Goal: Task Accomplishment & Management: Use online tool/utility

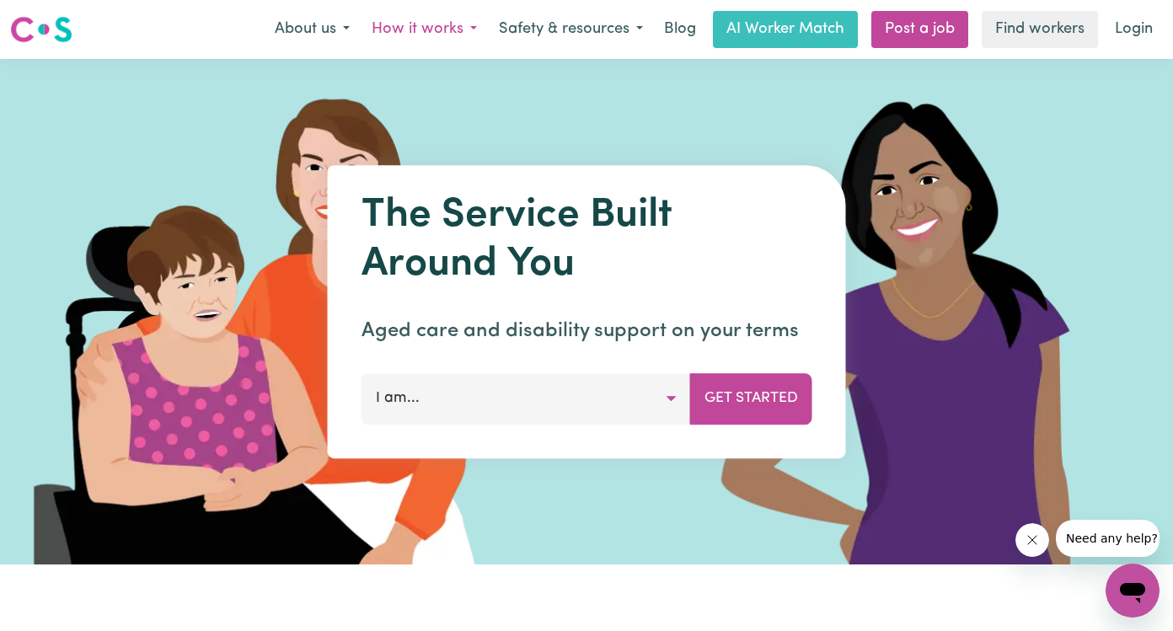
click at [465, 34] on button "How it works" at bounding box center [424, 29] width 127 height 35
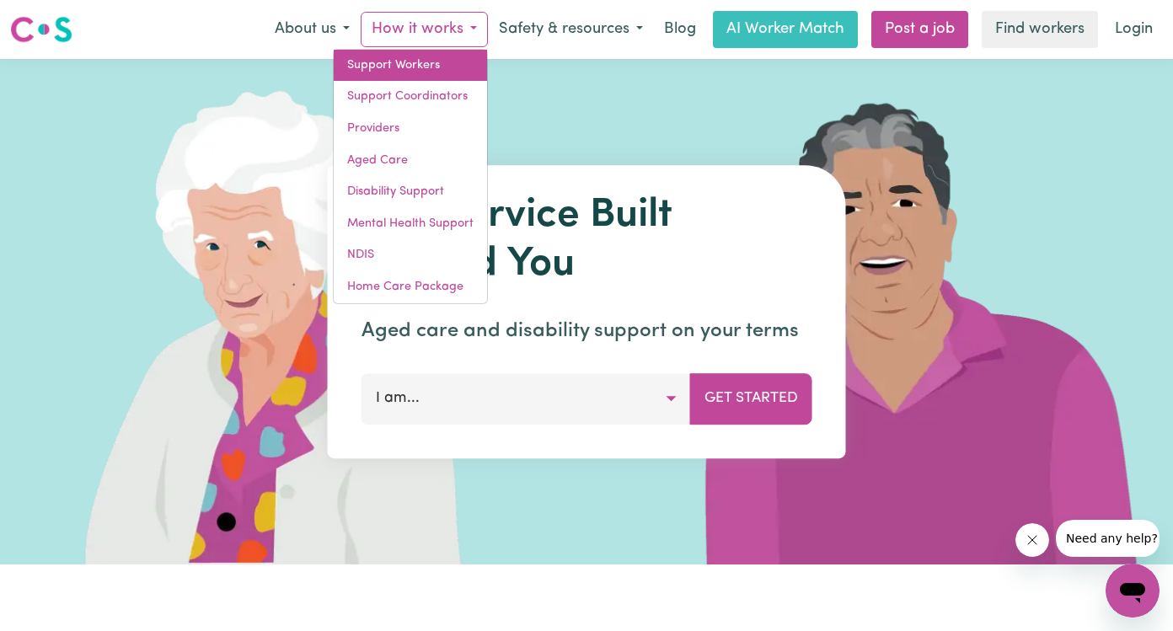
click at [416, 72] on link "Support Workers" at bounding box center [410, 66] width 153 height 32
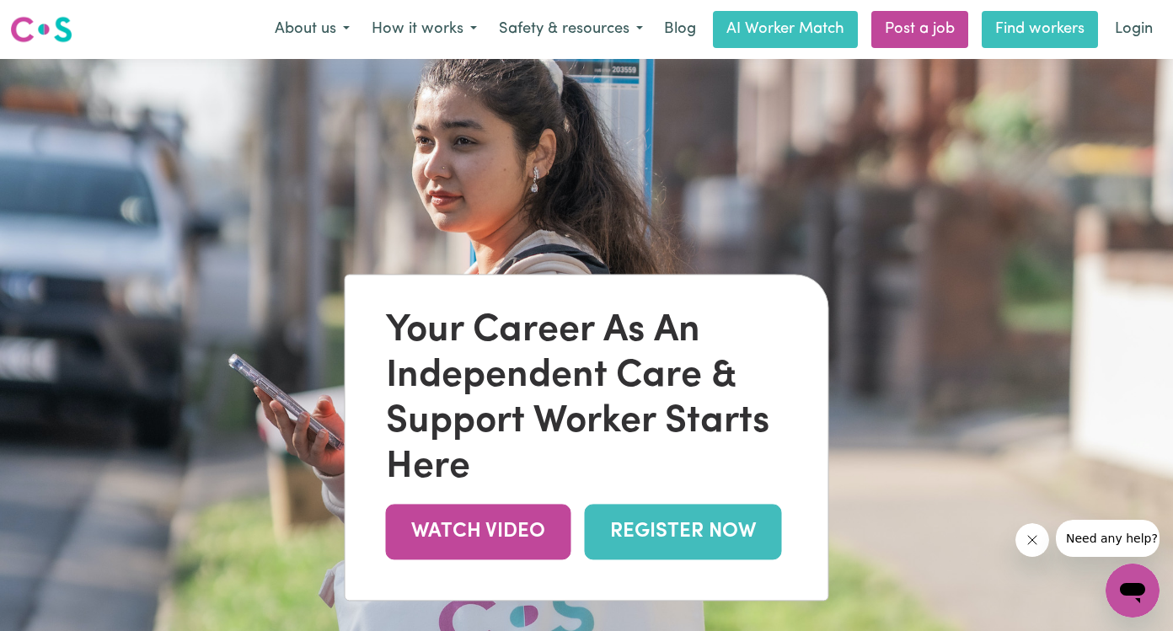
click at [1035, 29] on link "Find workers" at bounding box center [1040, 29] width 116 height 37
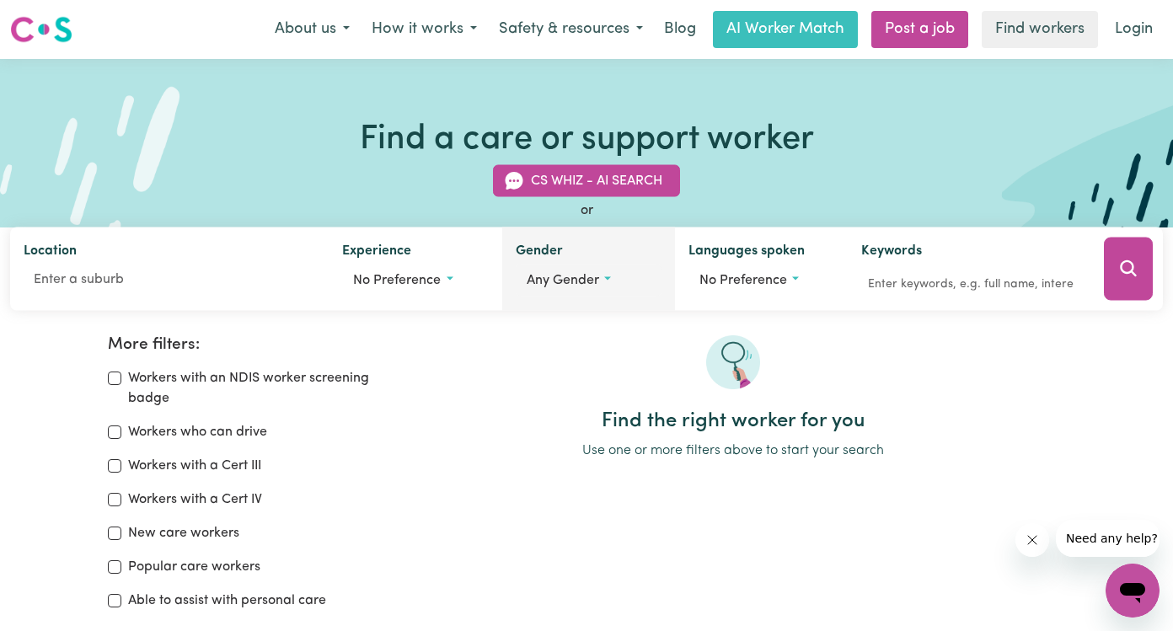
click at [601, 279] on button "Any gender" at bounding box center [589, 281] width 146 height 32
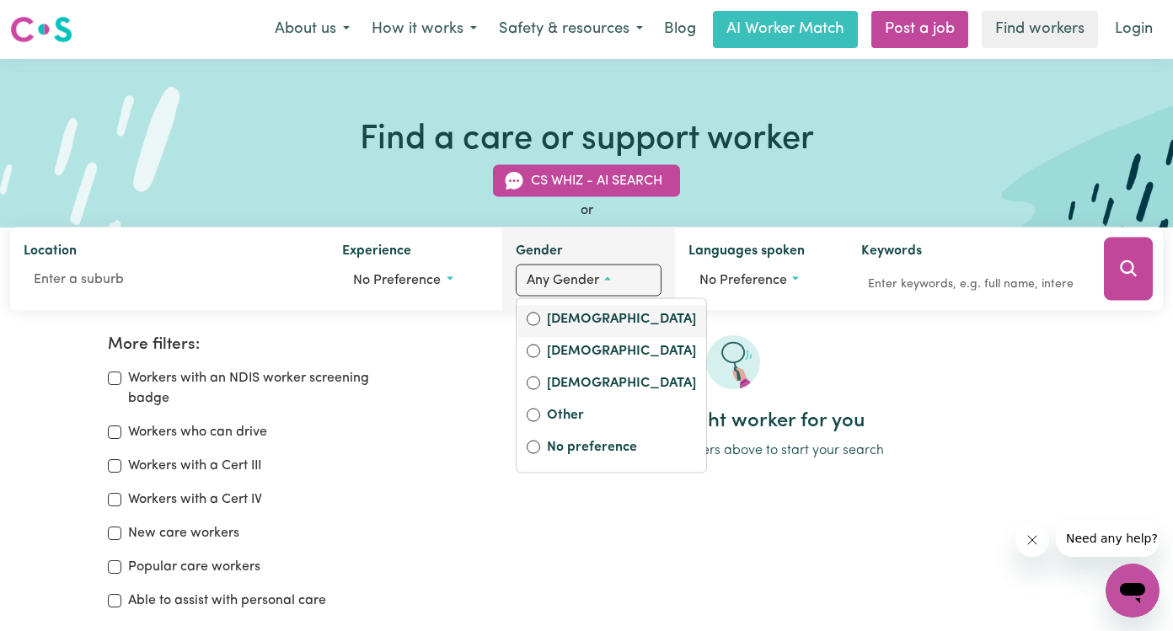
click at [528, 319] on input "[DEMOGRAPHIC_DATA]" at bounding box center [533, 319] width 13 height 13
radio input "true"
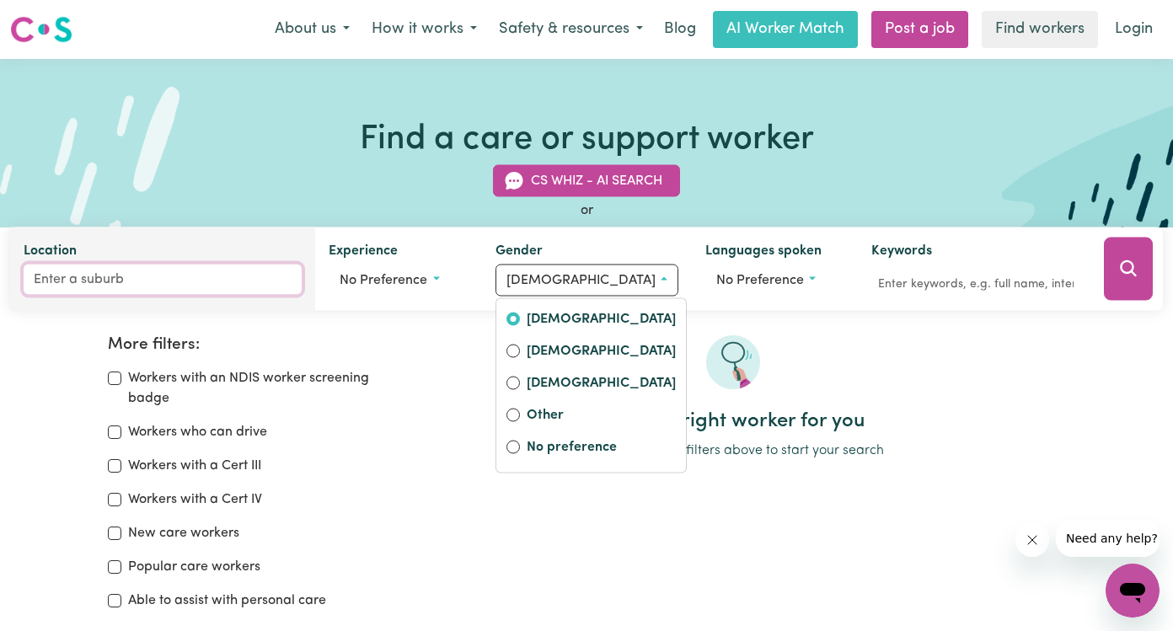
click at [118, 281] on input "Location" at bounding box center [163, 280] width 278 height 30
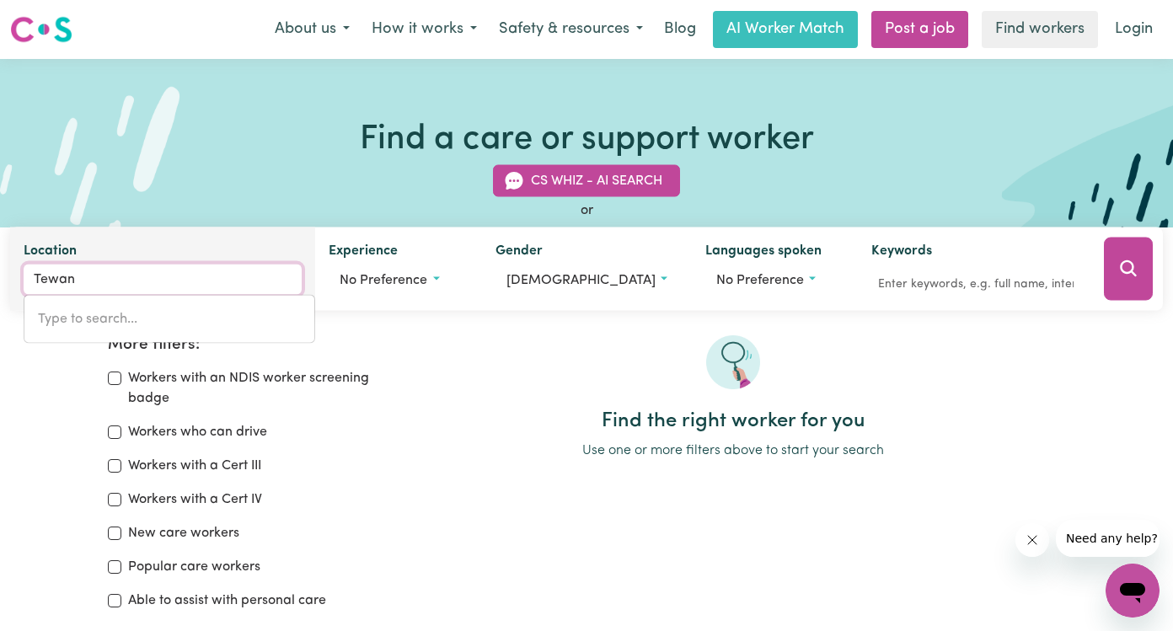
type input "Tewant"
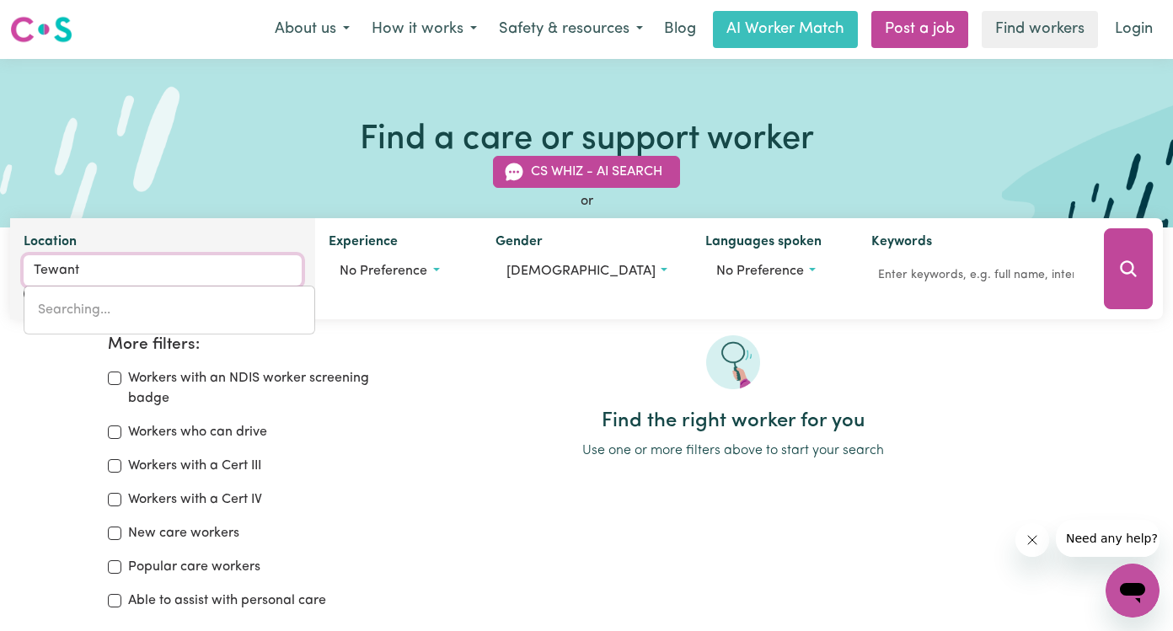
type input "TewantIN, [GEOGRAPHIC_DATA], 4565"
type input "Tewanti"
type input "TewantiN, [GEOGRAPHIC_DATA], 4565"
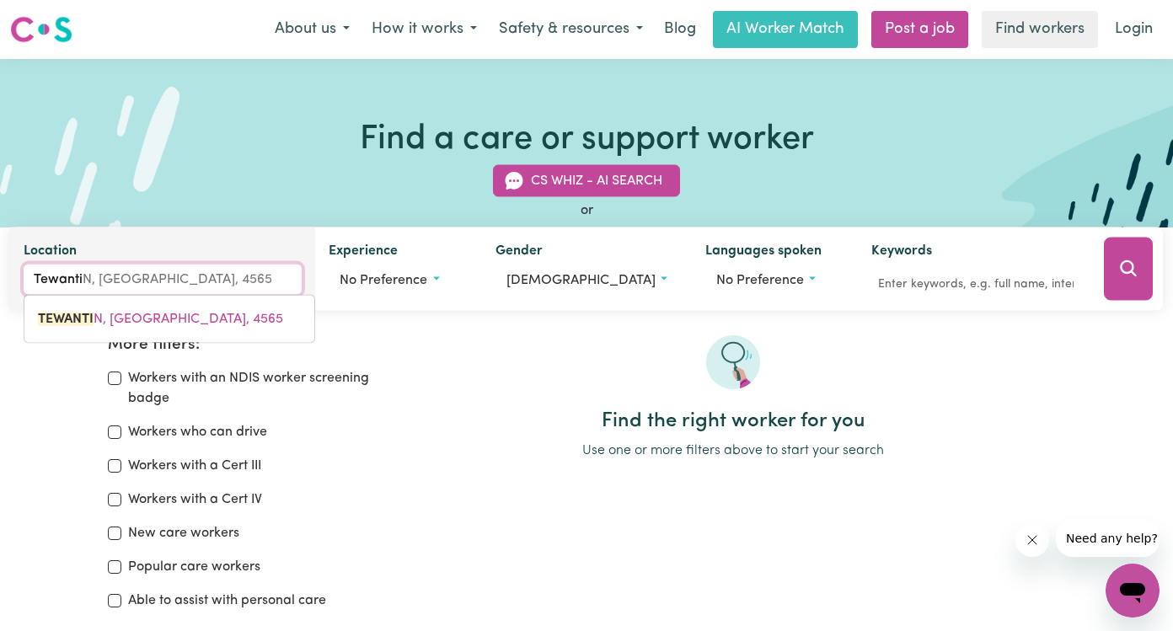
type input "Tewantin"
type input "[GEOGRAPHIC_DATA], [GEOGRAPHIC_DATA], 4565"
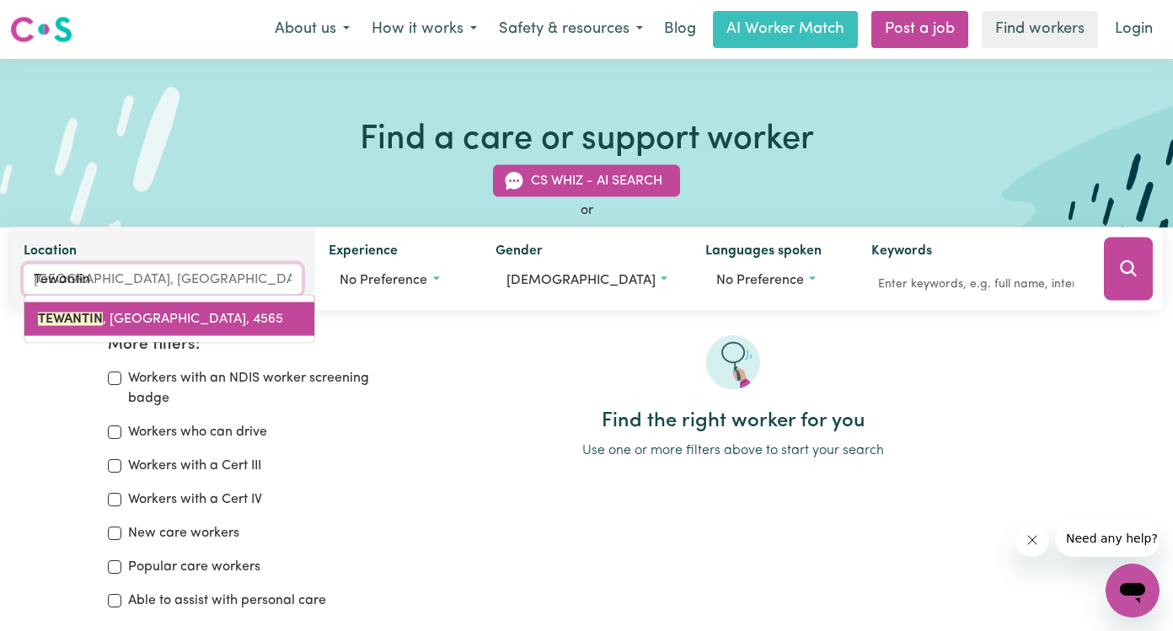
click at [138, 317] on span "TEWANTIN , [GEOGRAPHIC_DATA], 4565" at bounding box center [160, 319] width 245 height 13
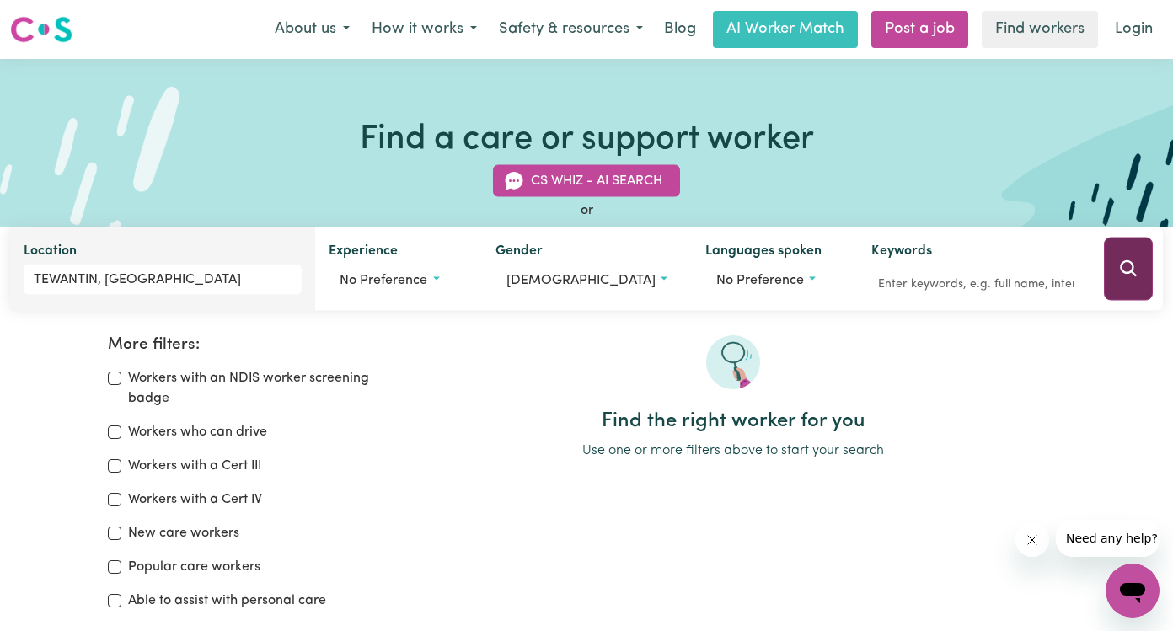
click at [1128, 283] on button "Search" at bounding box center [1128, 269] width 49 height 63
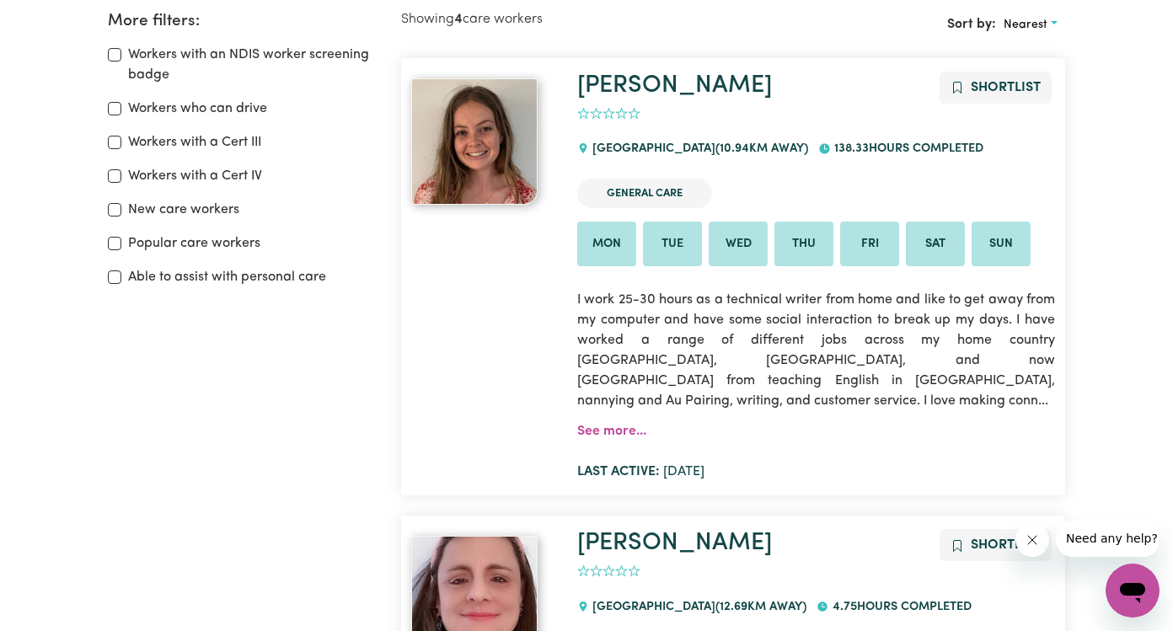
scroll to position [335, 0]
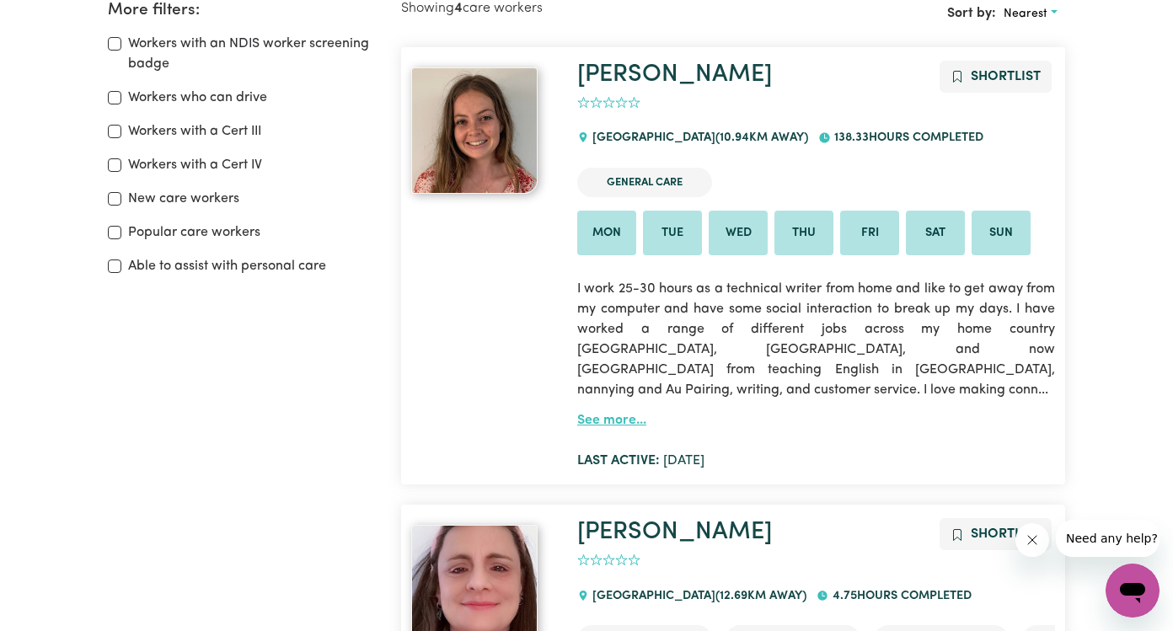
click at [619, 414] on link "See more..." at bounding box center [611, 420] width 69 height 13
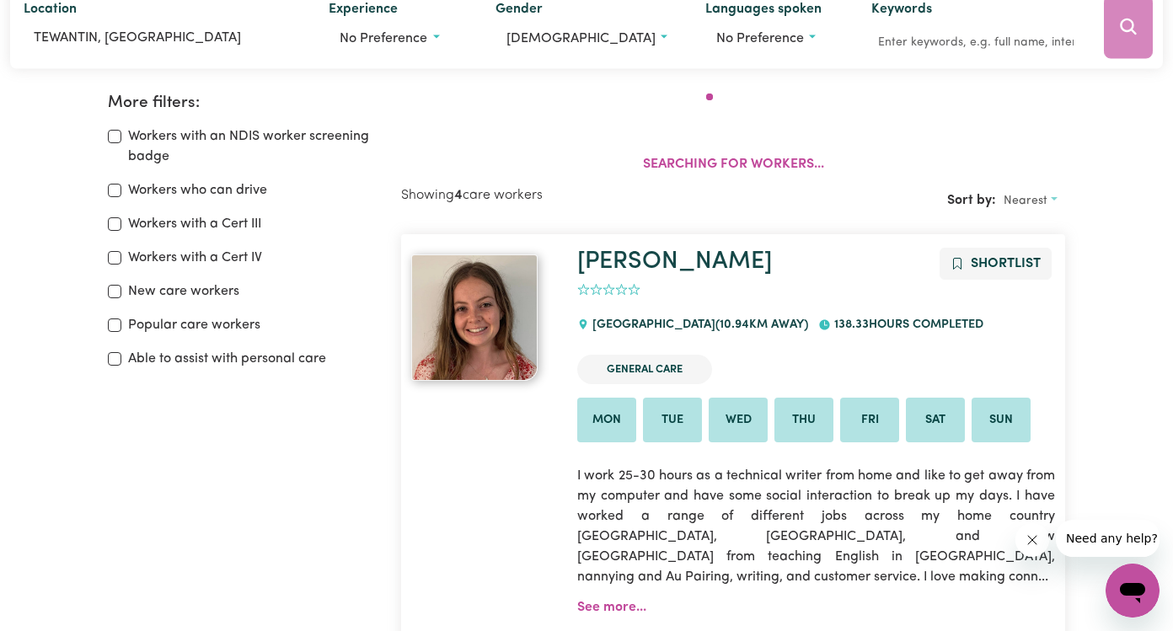
scroll to position [281, 0]
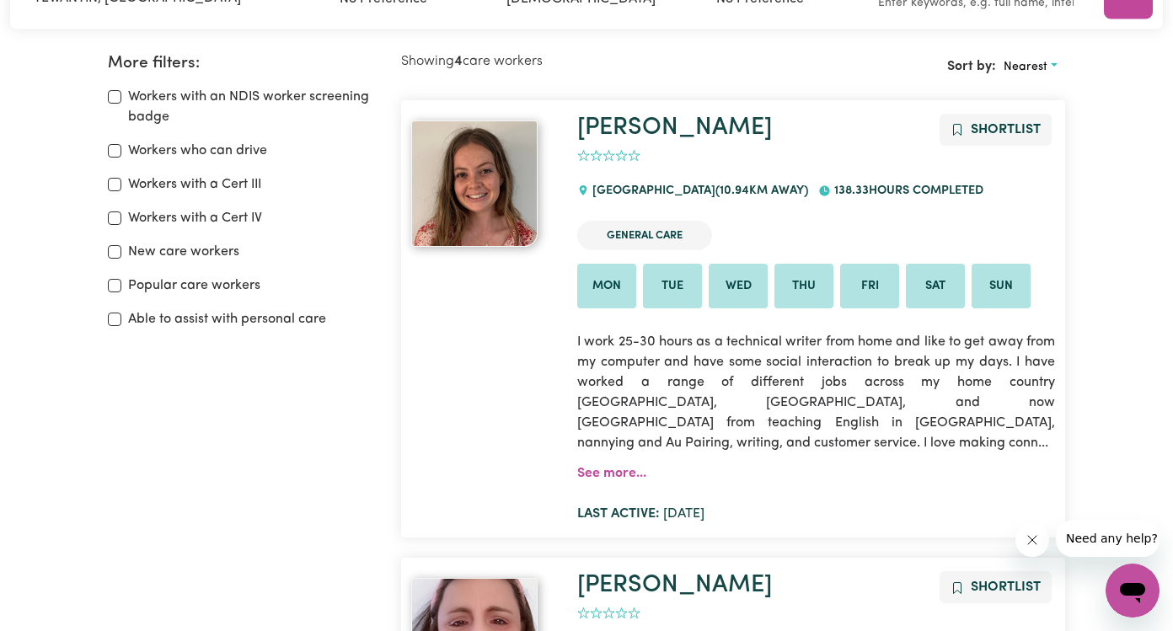
click at [114, 180] on input "Workers with a Cert III" at bounding box center [114, 184] width 13 height 13
checkbox input "true"
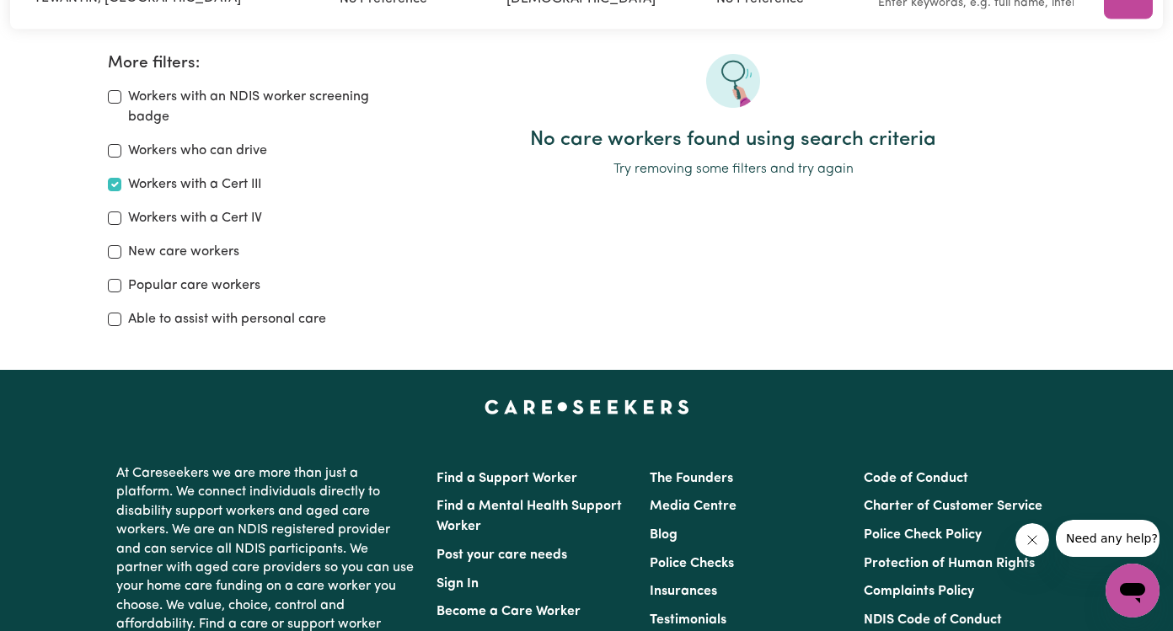
click at [114, 212] on input "Workers with a Cert IV" at bounding box center [114, 218] width 13 height 13
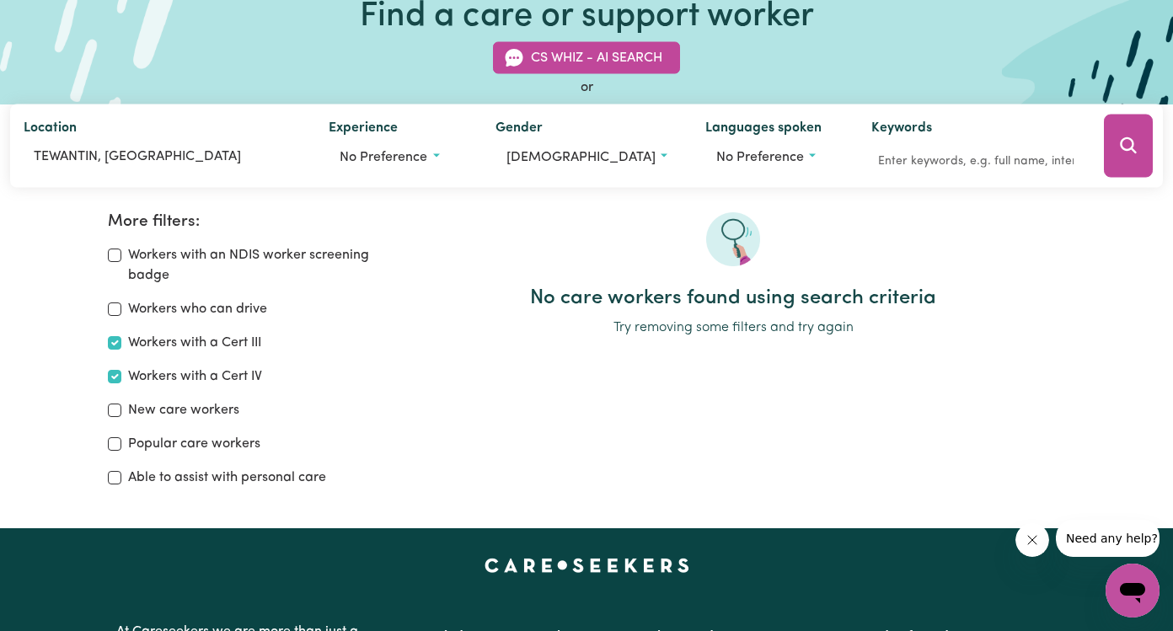
scroll to position [122, 0]
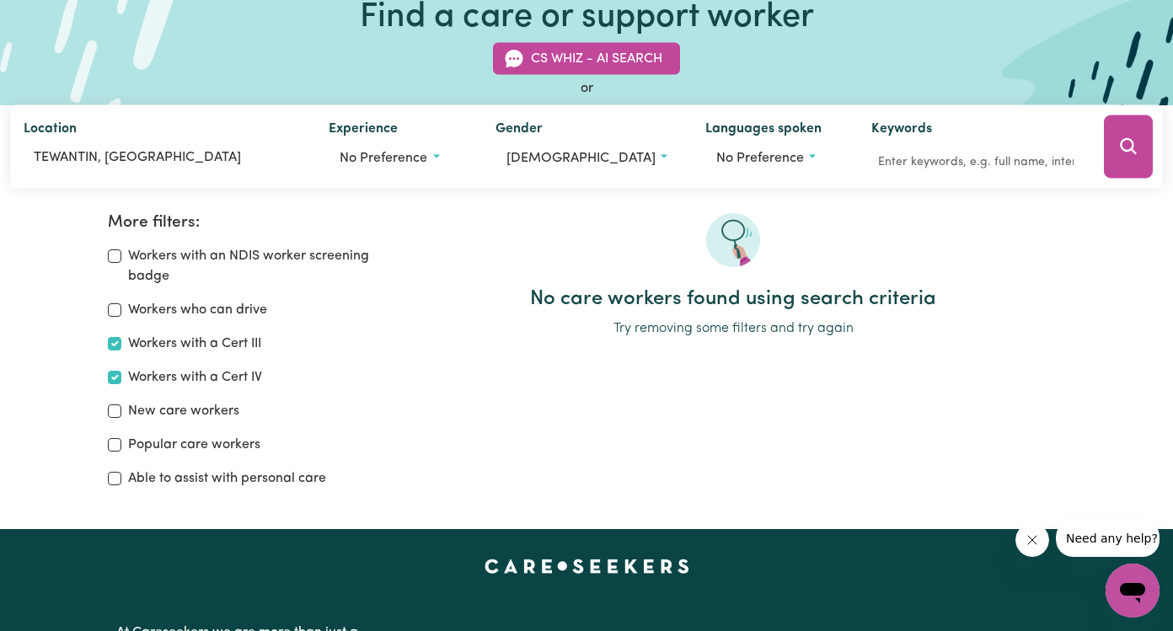
click at [117, 379] on input "Workers with a Cert IV" at bounding box center [114, 377] width 13 height 13
checkbox input "false"
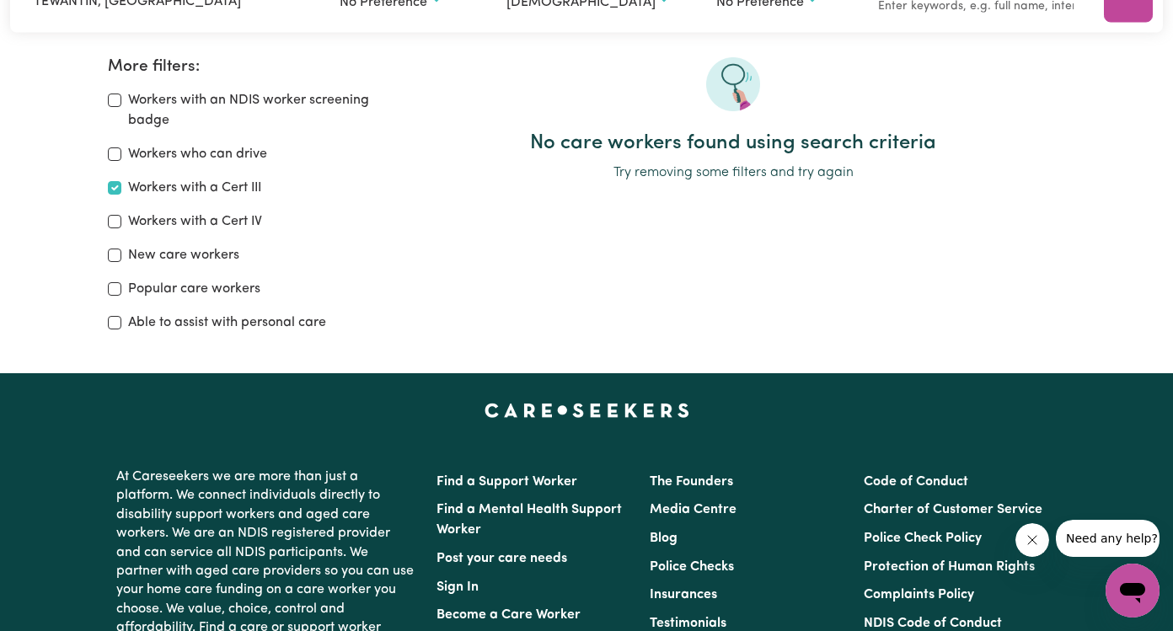
scroll to position [281, 0]
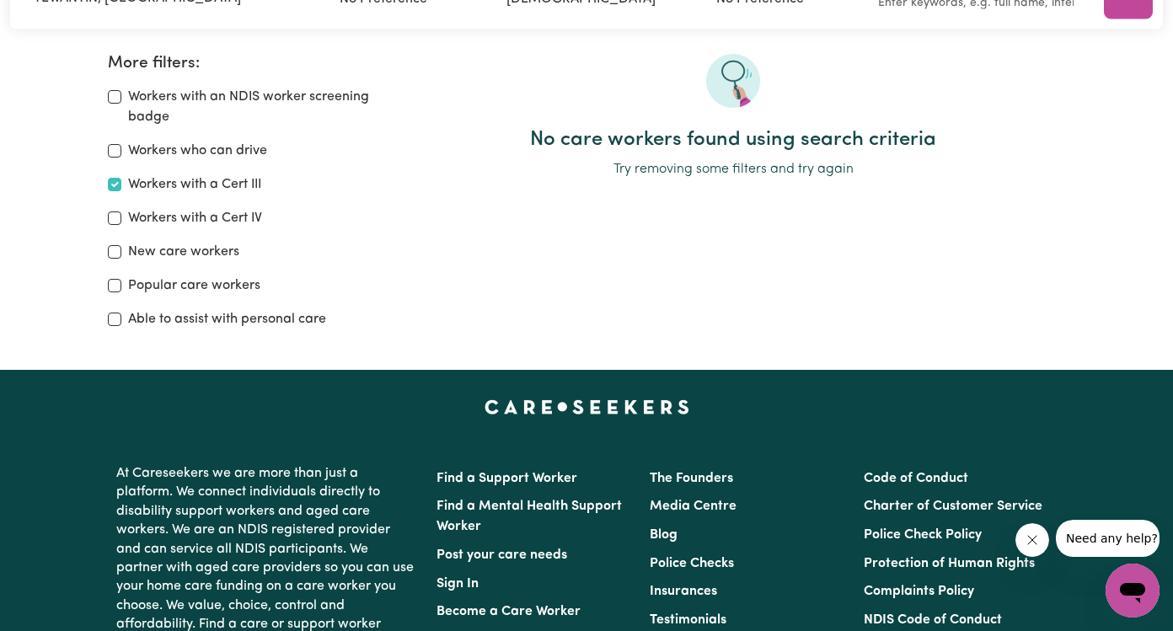
click at [115, 183] on input "Workers with a Cert III" at bounding box center [114, 184] width 13 height 13
checkbox input "false"
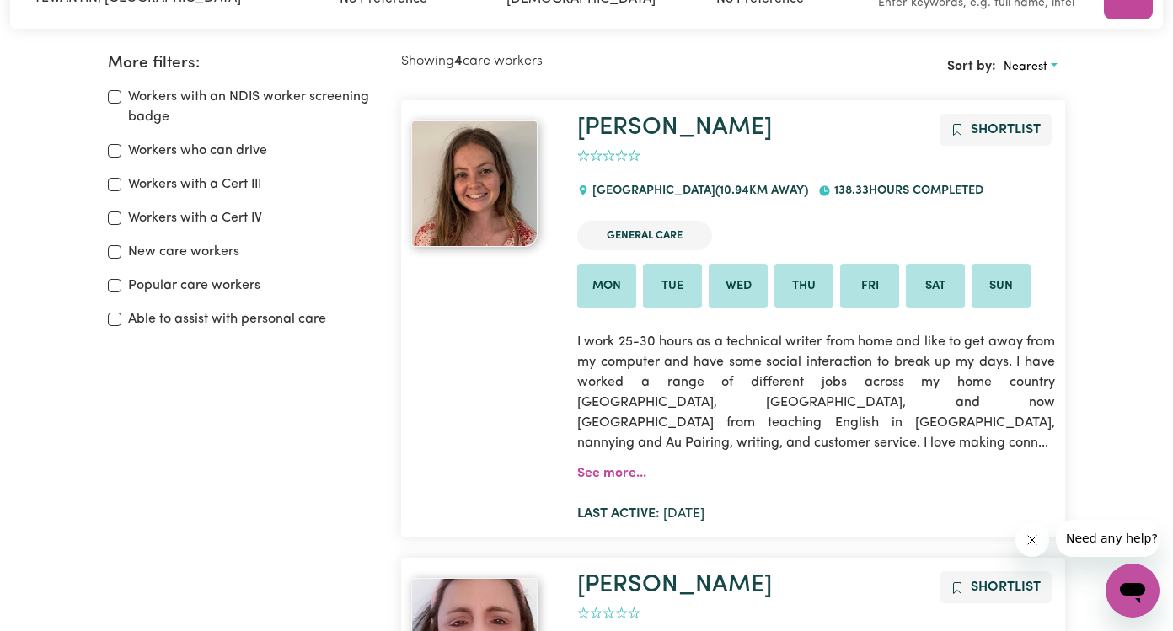
click at [115, 317] on input "Able to assist with personal care" at bounding box center [114, 319] width 13 height 13
checkbox input "true"
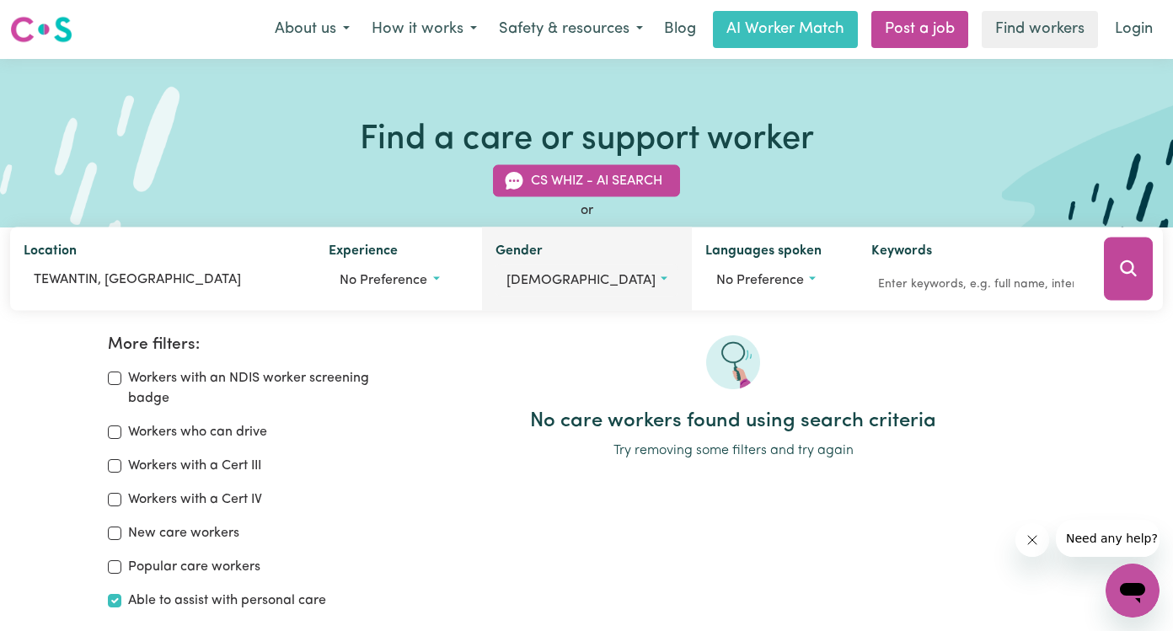
click at [582, 280] on button "[DEMOGRAPHIC_DATA]" at bounding box center [587, 281] width 183 height 32
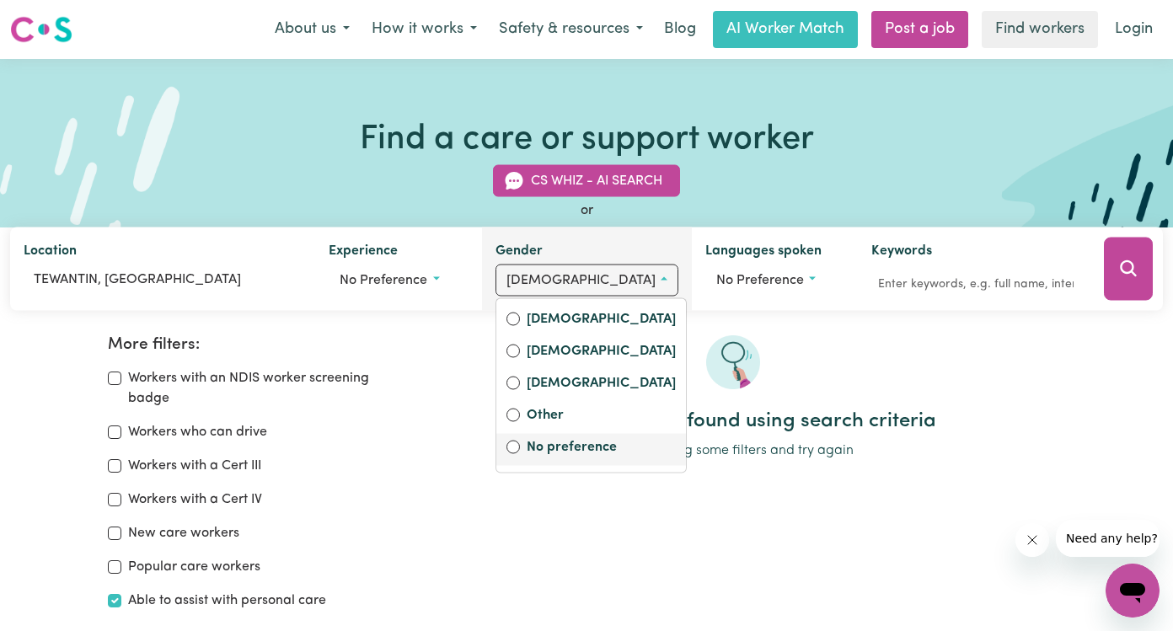
click at [520, 453] on input "No preference" at bounding box center [512, 447] width 13 height 13
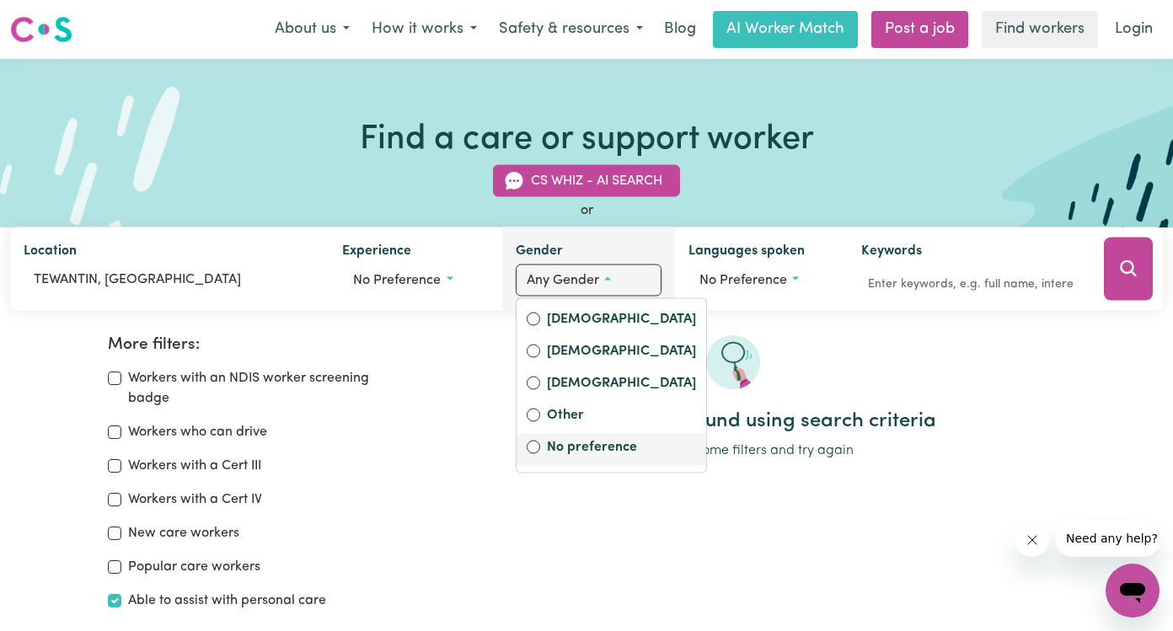
click at [532, 448] on input "No preference" at bounding box center [533, 447] width 13 height 13
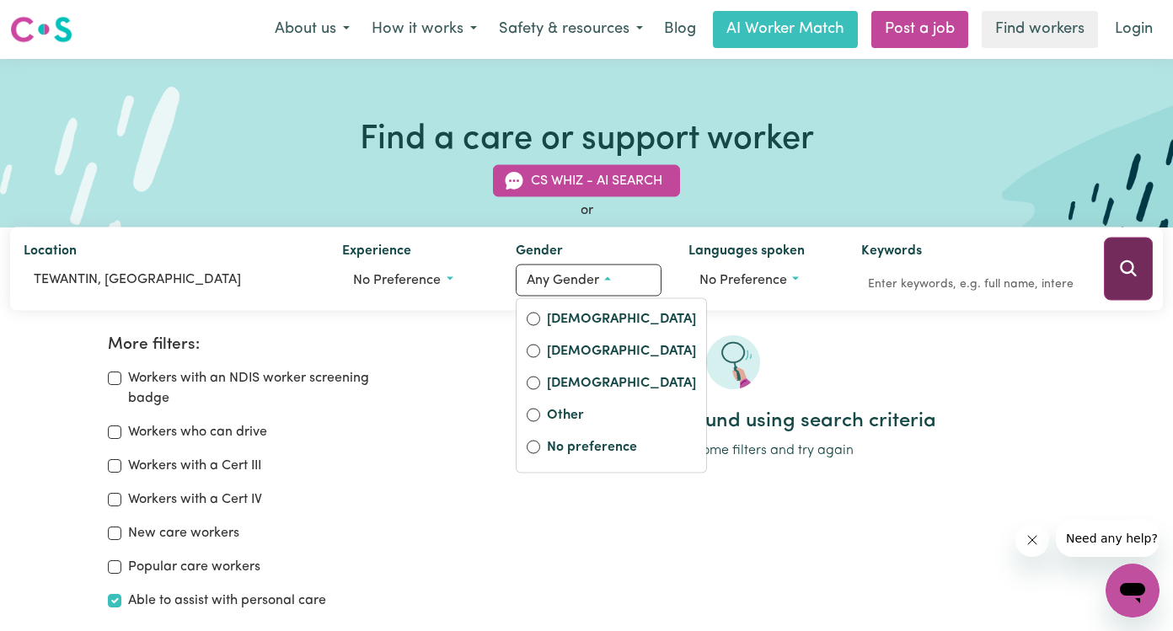
click at [1141, 280] on button "Search" at bounding box center [1128, 269] width 49 height 63
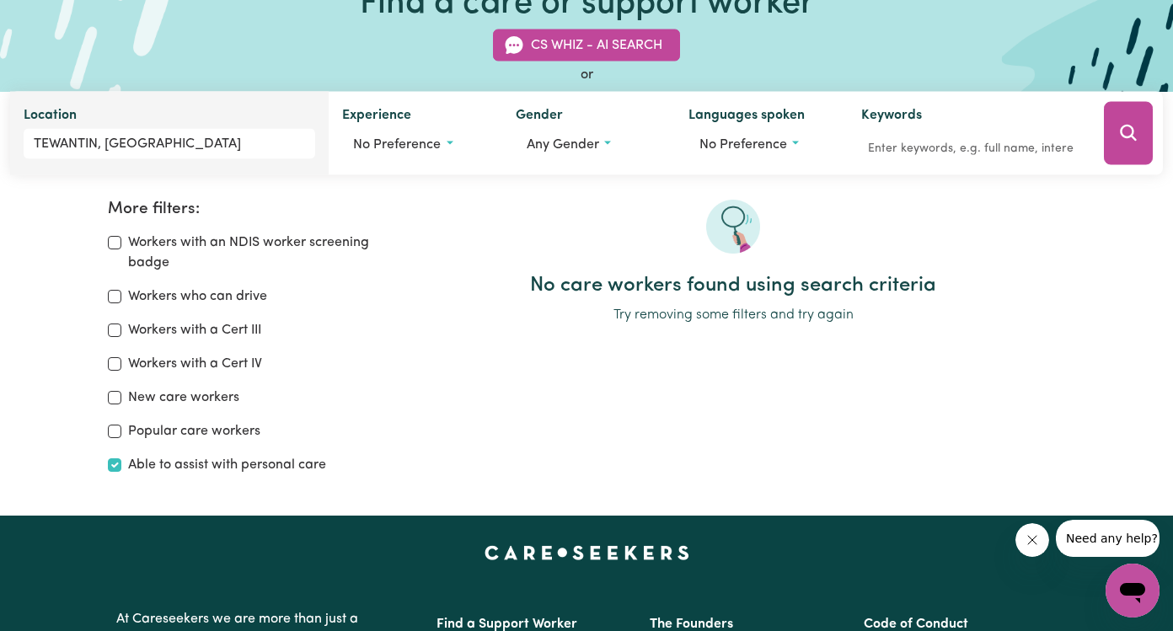
scroll to position [8, 0]
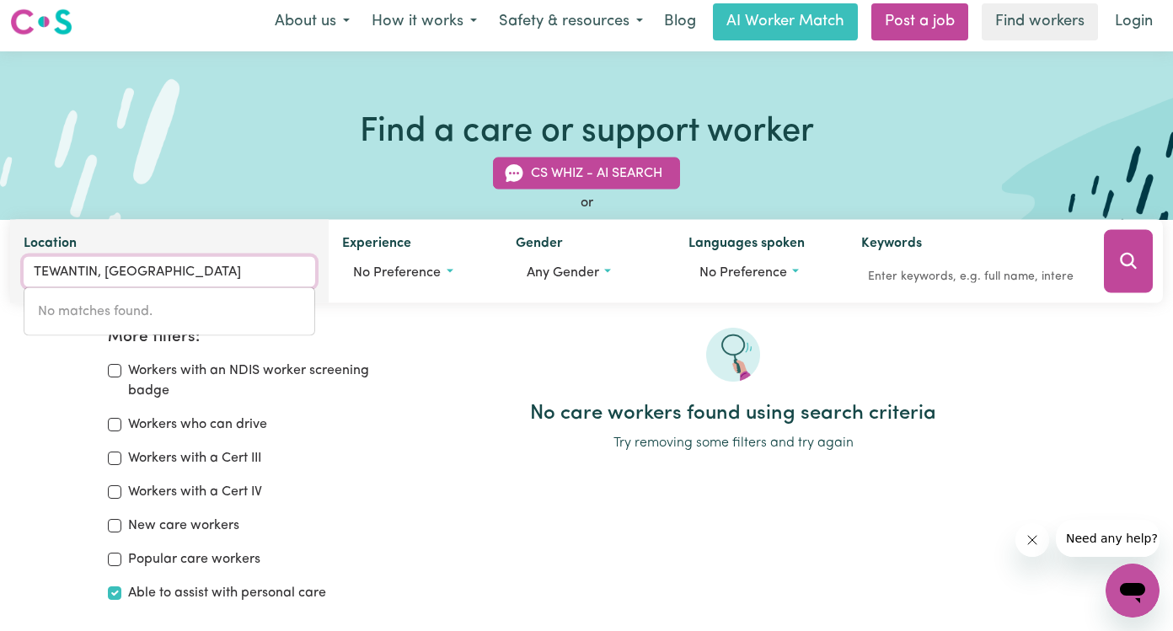
click at [102, 276] on input "TEWANTIN, [GEOGRAPHIC_DATA]" at bounding box center [170, 272] width 292 height 30
drag, startPoint x: 35, startPoint y: 276, endPoint x: 291, endPoint y: 276, distance: 256.2
click at [291, 276] on input "TEWANTIN, [GEOGRAPHIC_DATA]" at bounding box center [170, 272] width 292 height 30
type input "maroochy"
type input "maroochy RIVER, [GEOGRAPHIC_DATA], 4561"
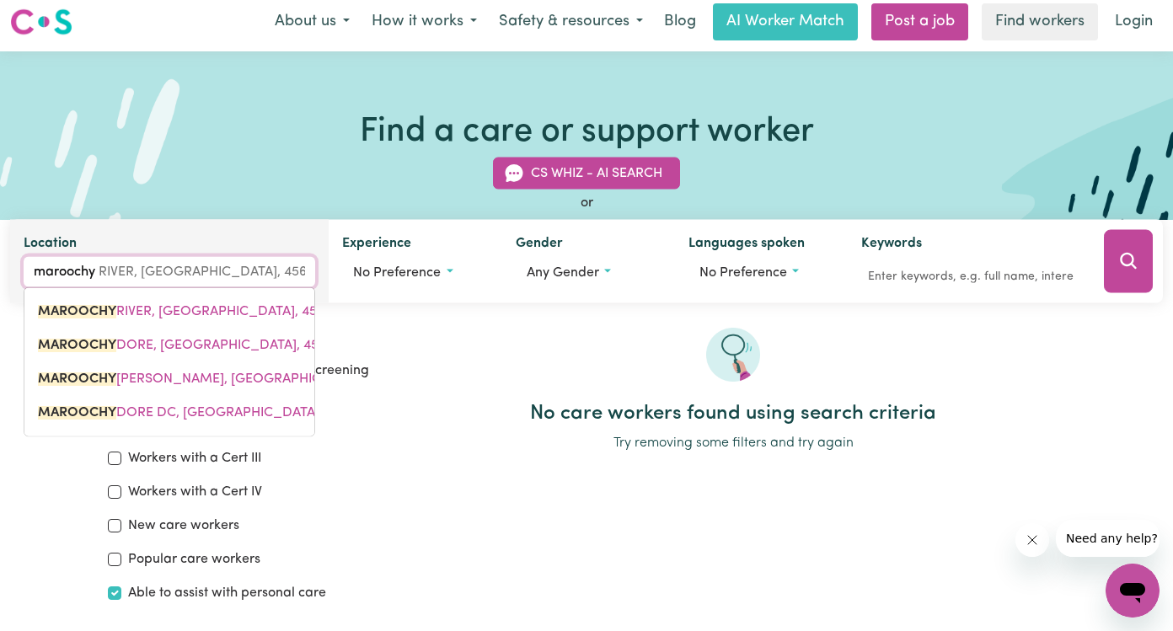
type input "maroochyd"
type input "maroochydore"
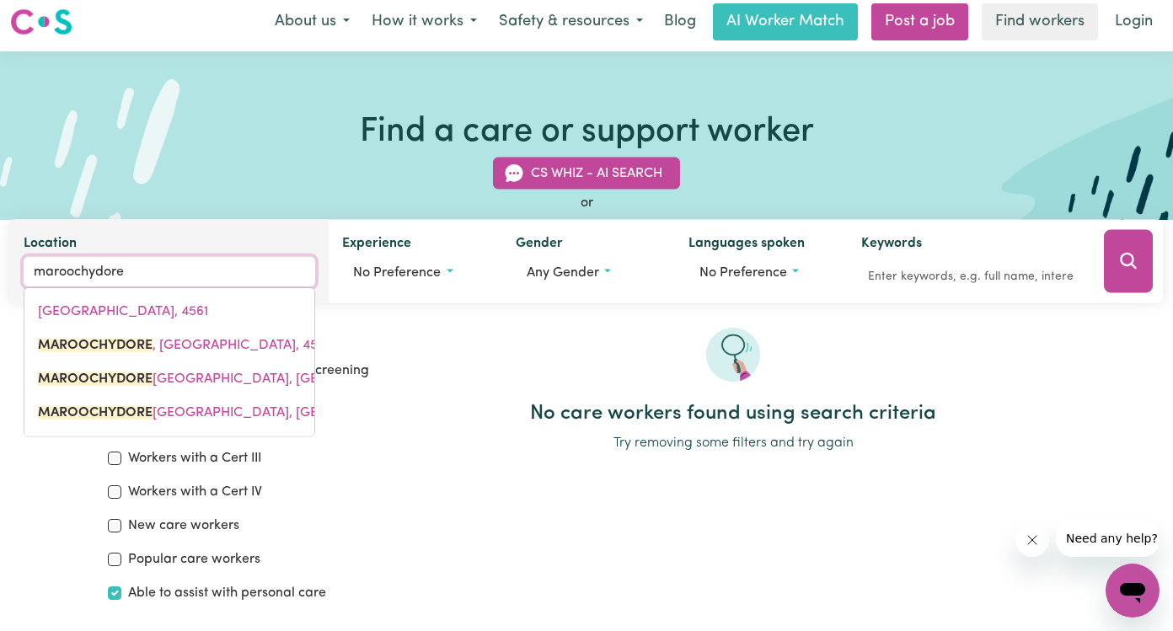
type input "maroochydore, [GEOGRAPHIC_DATA], 4558"
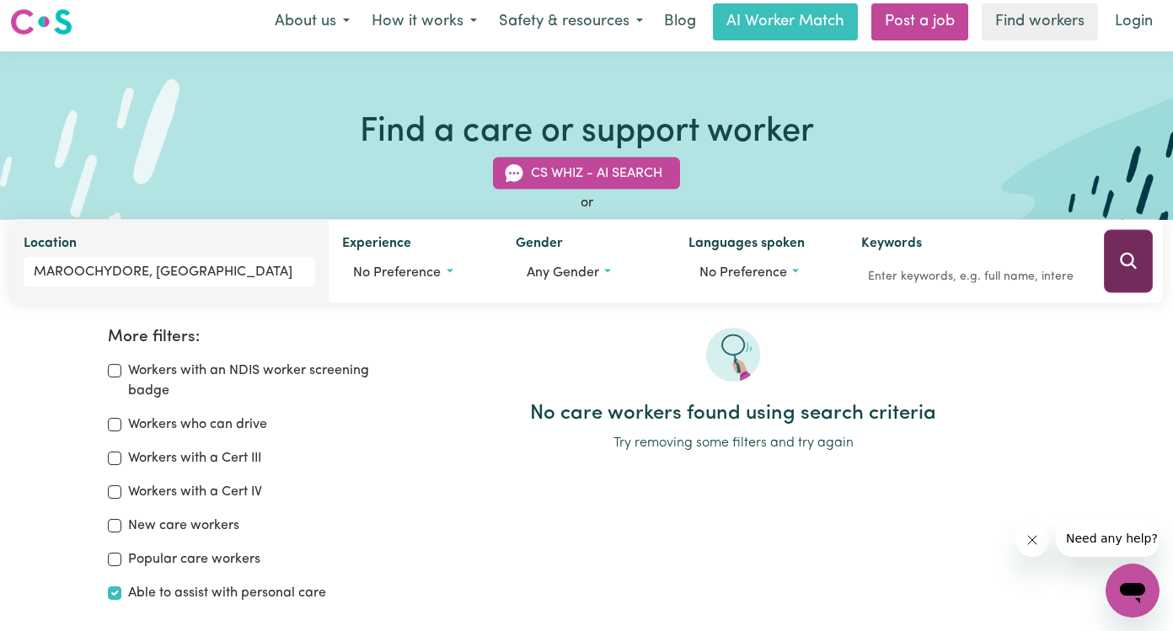
click at [1125, 276] on button "Search" at bounding box center [1128, 261] width 49 height 63
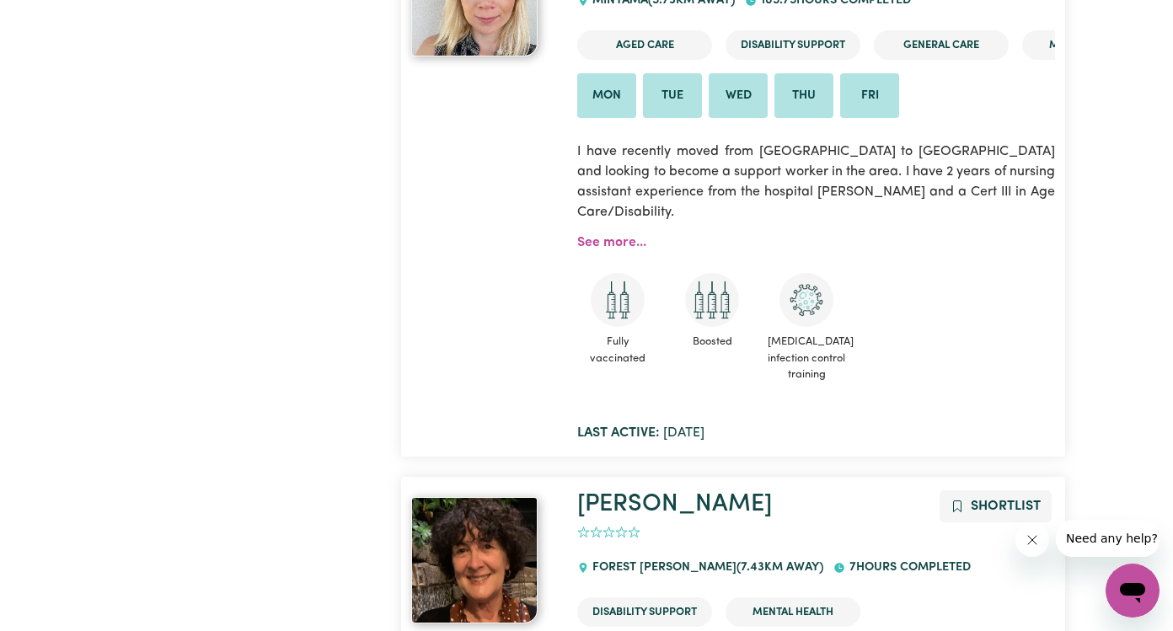
scroll to position [998, 1]
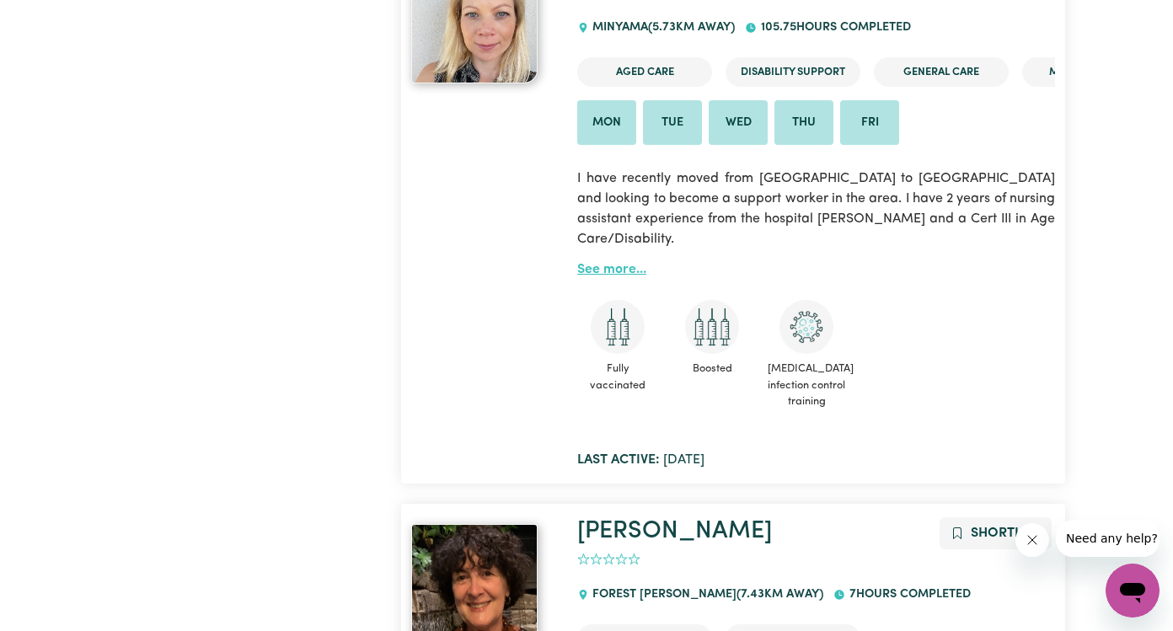
click at [625, 263] on link "See more..." at bounding box center [611, 269] width 69 height 13
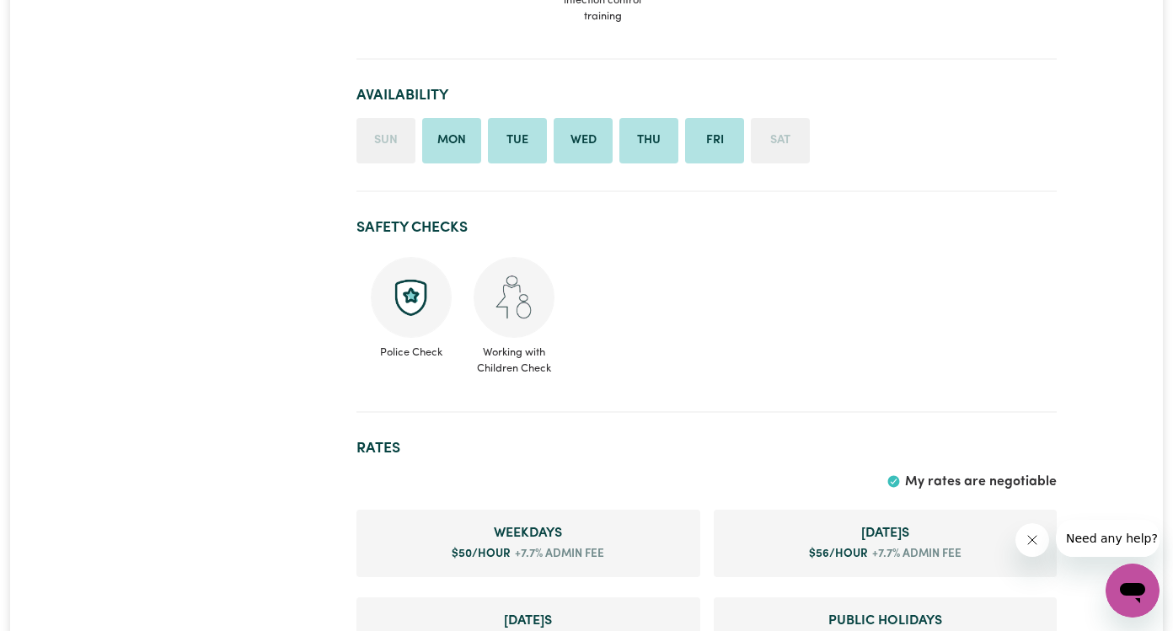
scroll to position [281, 0]
